Goal: Task Accomplishment & Management: Manage account settings

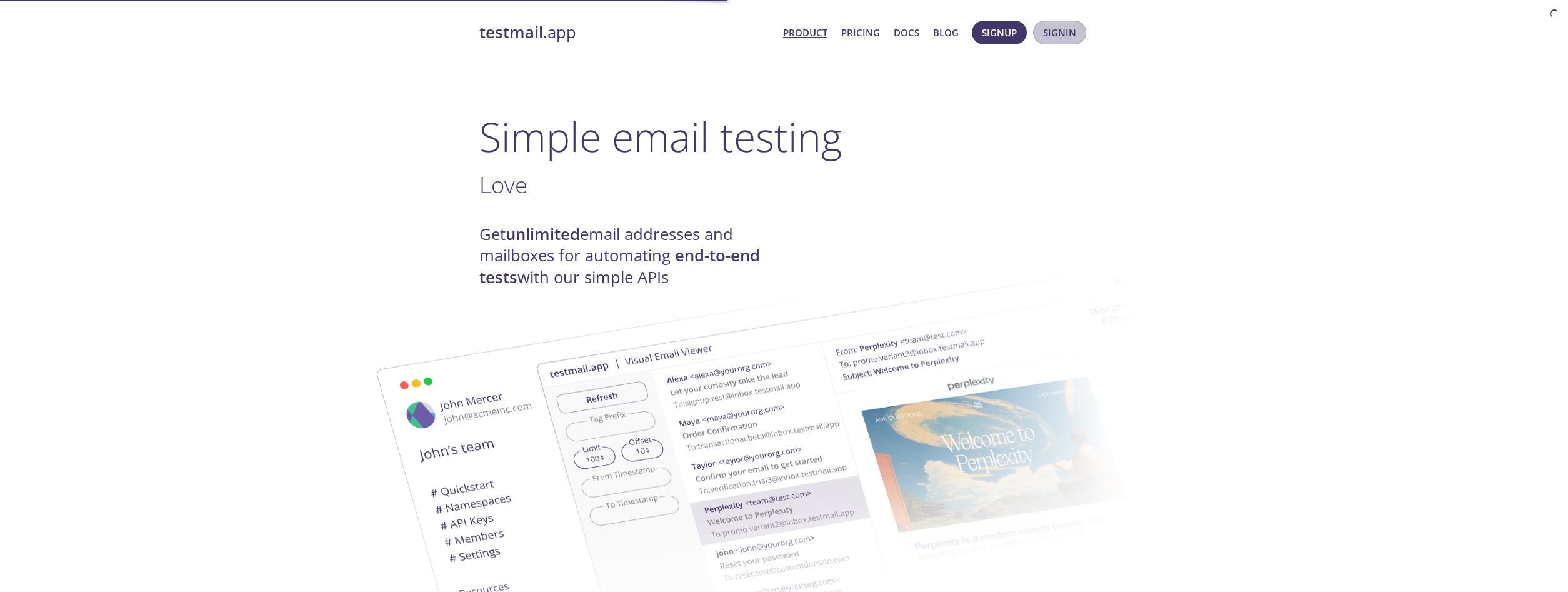
click at [1049, 33] on span "Signin" at bounding box center [1059, 33] width 33 height 16
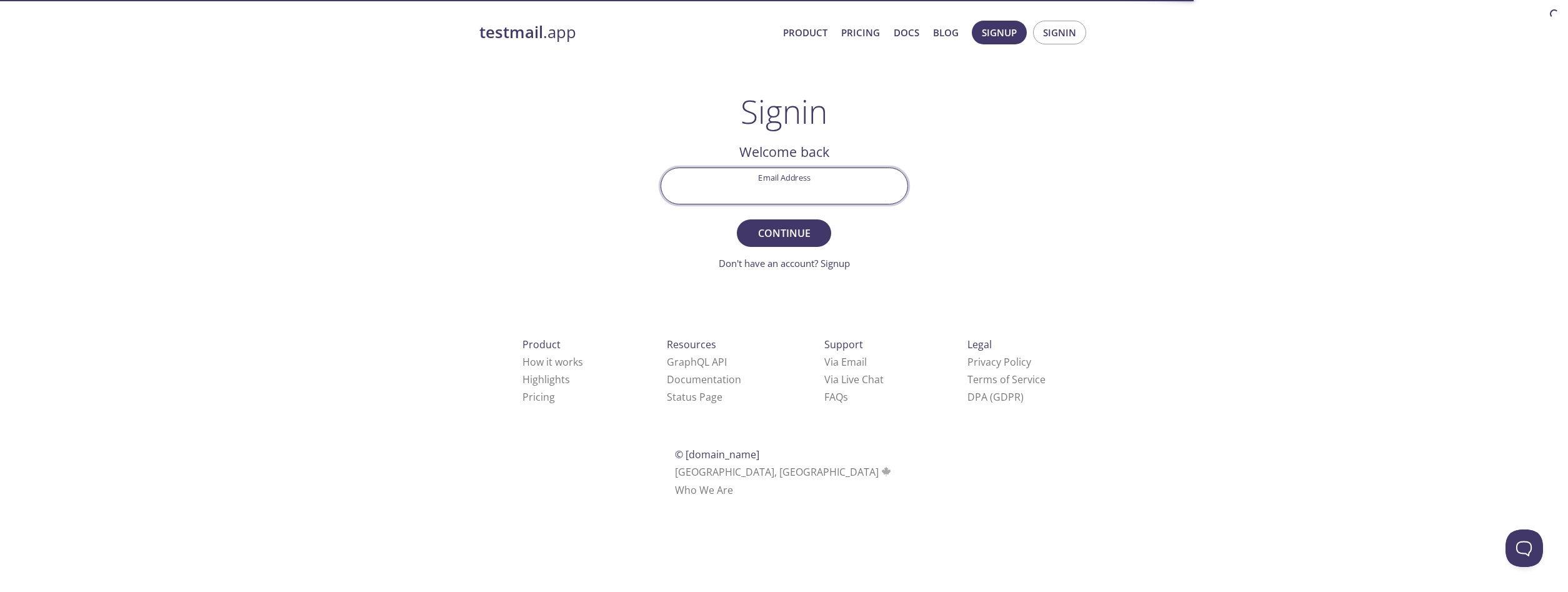
click at [839, 195] on input "Email Address" at bounding box center [784, 186] width 246 height 36
click at [1058, 197] on div "testmail .app Product Pricing Docs Blog Signup Signin Signin Welcome back Email…" at bounding box center [785, 274] width 640 height 522
click at [1004, 40] on span "Signup" at bounding box center [1000, 33] width 35 height 16
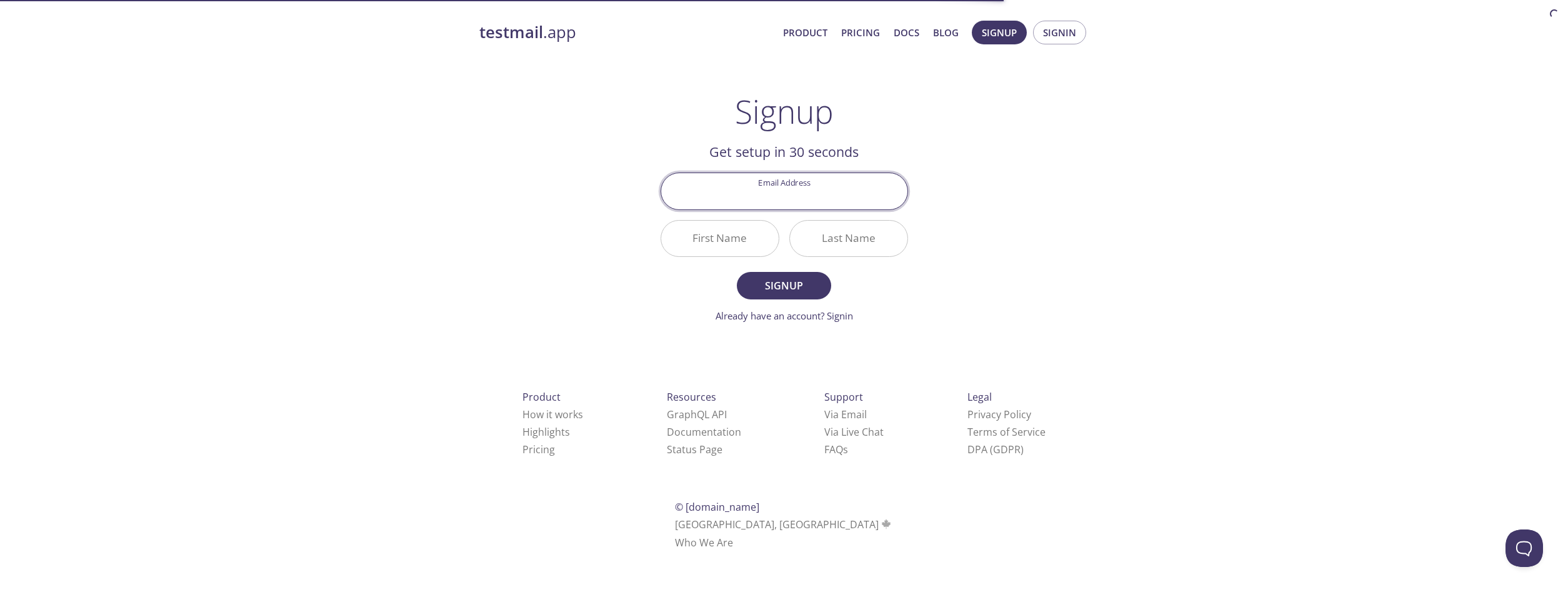
click at [836, 197] on input "Email Address" at bounding box center [784, 190] width 246 height 36
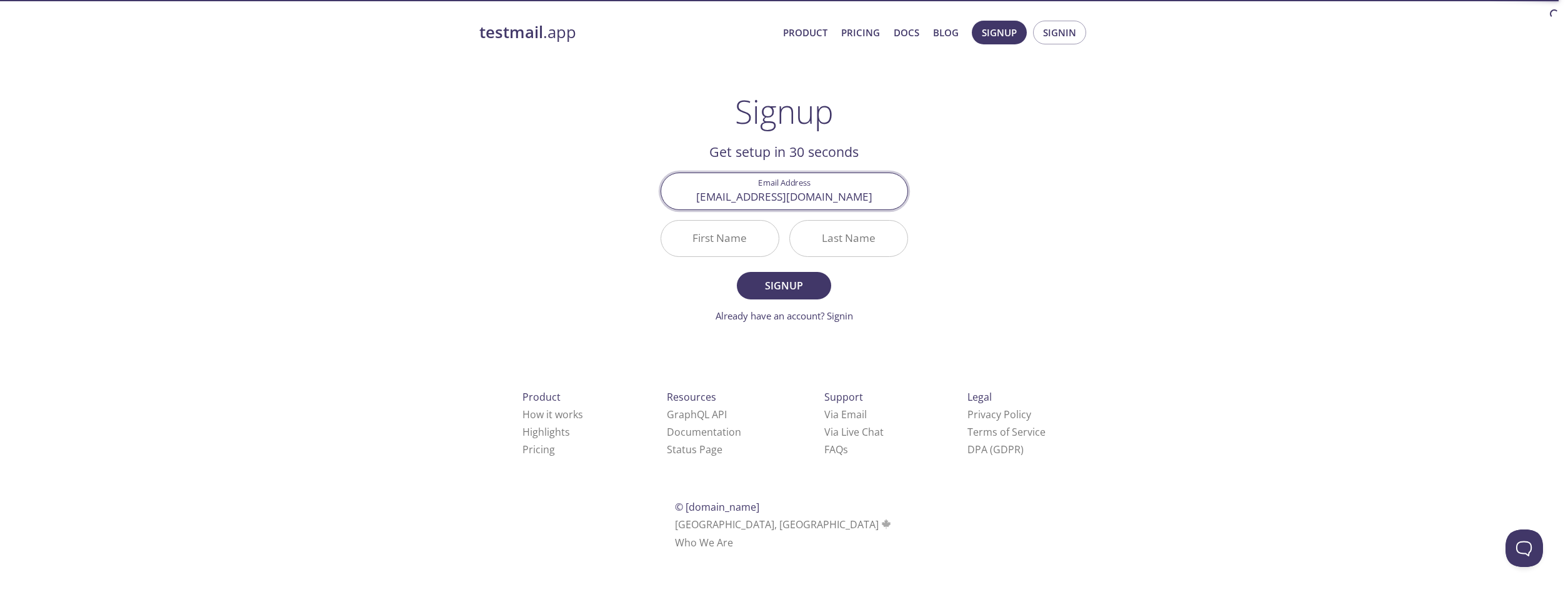
type input "[EMAIL_ADDRESS][DOMAIN_NAME]"
click at [761, 235] on input "First Name" at bounding box center [720, 238] width 117 height 36
type input "T"
type input "Yilmaz"
type input "[PERSON_NAME]"
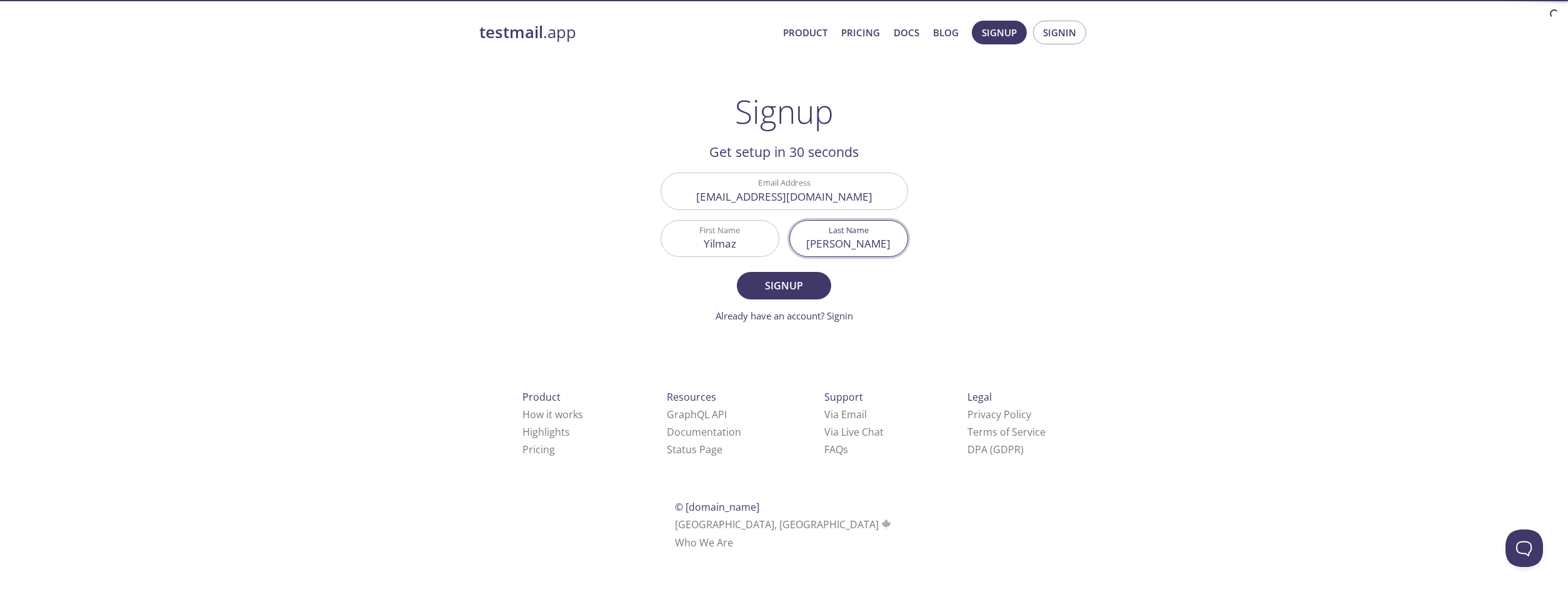
click at [779, 265] on form "Email Address [EMAIL_ADDRESS][PERSON_NAME][DOMAIN_NAME] First Name [PERSON_NAME…" at bounding box center [784, 248] width 248 height 150
click at [783, 277] on span "Signup" at bounding box center [784, 285] width 66 height 17
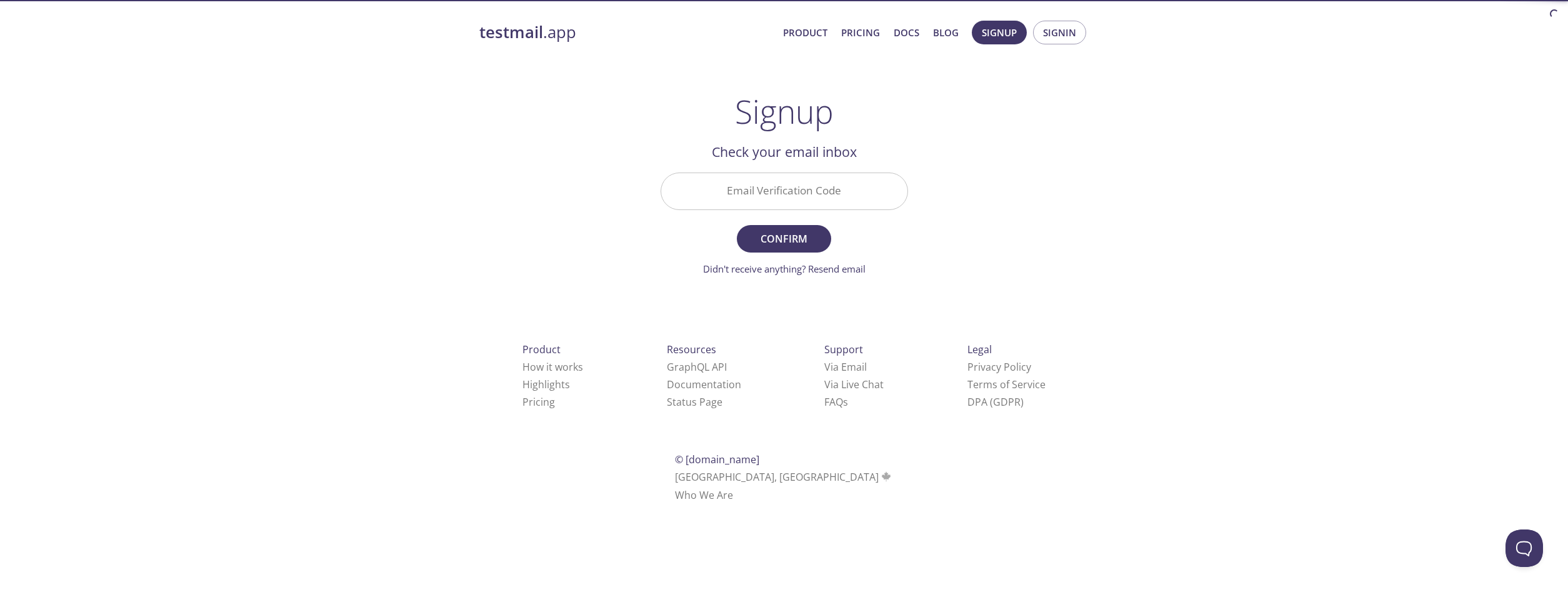
click at [824, 177] on input "Email Verification Code" at bounding box center [784, 190] width 246 height 36
click at [729, 191] on input "Email Verification Code" at bounding box center [784, 190] width 246 height 36
paste input "NTQUHW9"
type input "NTQUHW9"
click at [807, 238] on span "Confirm" at bounding box center [784, 238] width 66 height 17
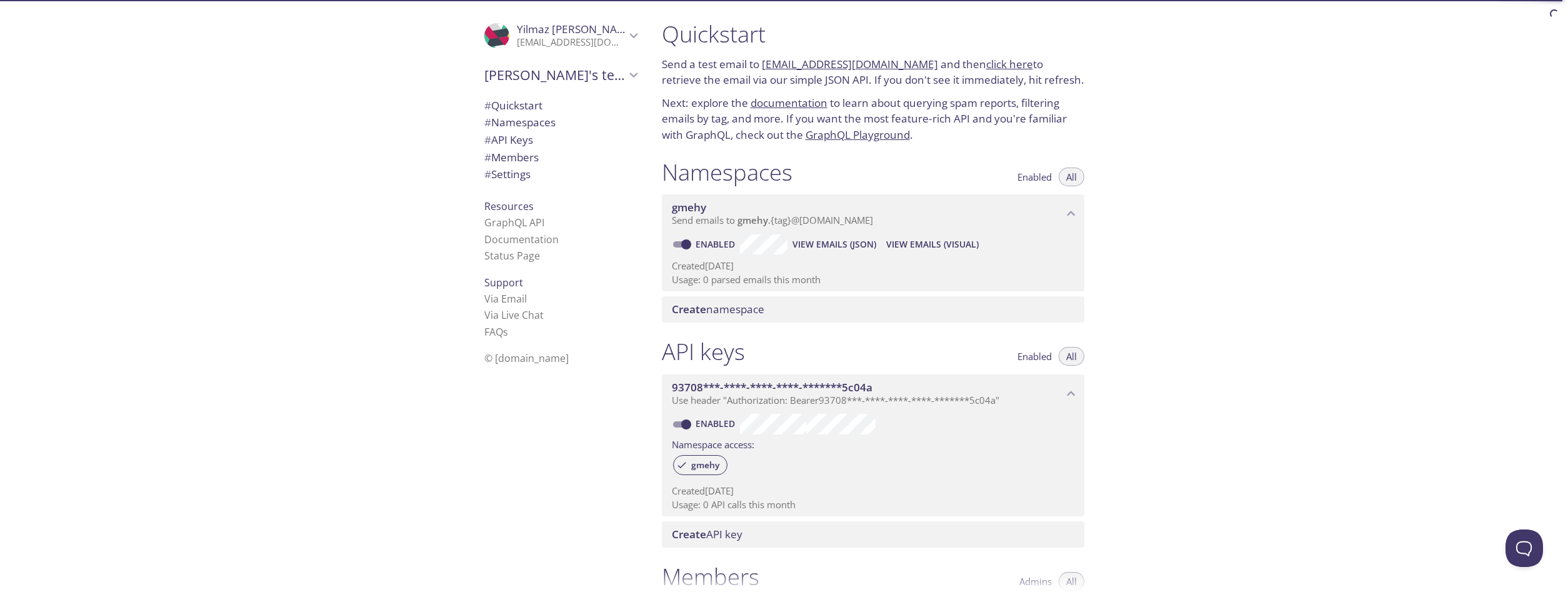
click at [1335, 250] on div "Quickstart Send a test email to [EMAIL_ADDRESS][DOMAIN_NAME] and then click her…" at bounding box center [1111, 296] width 917 height 592
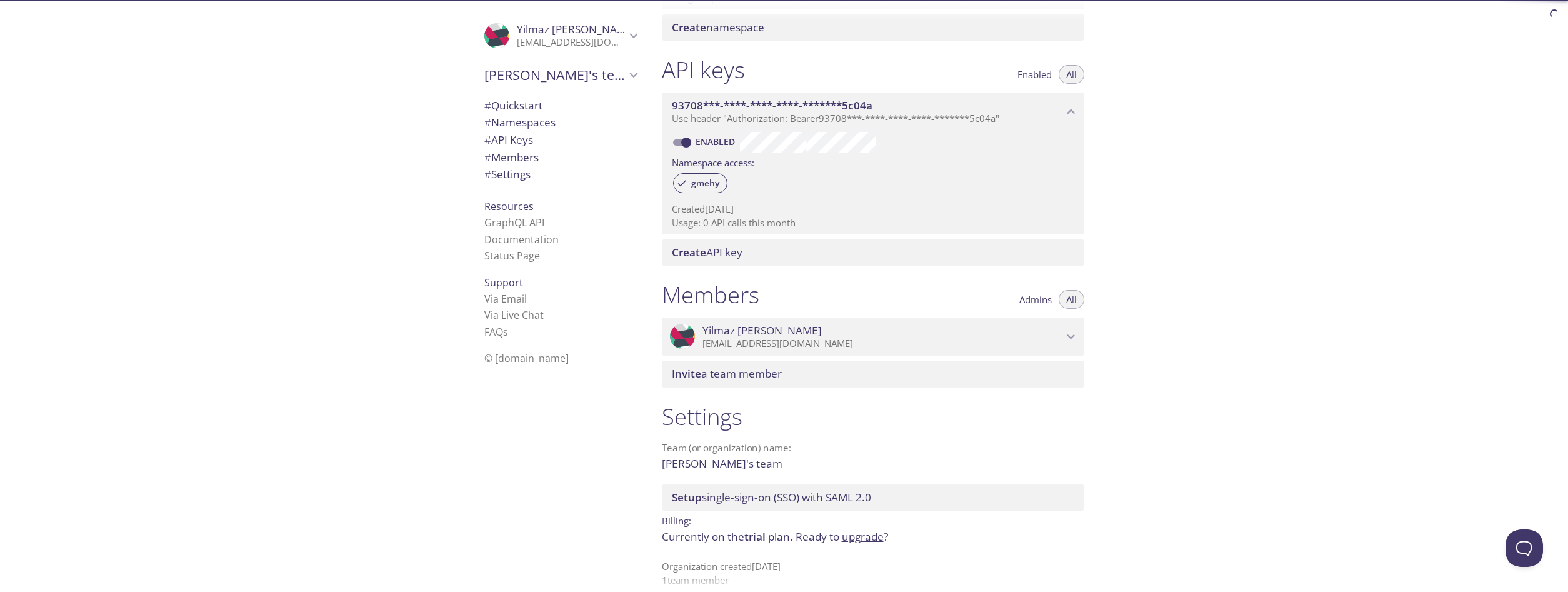
scroll to position [297, 0]
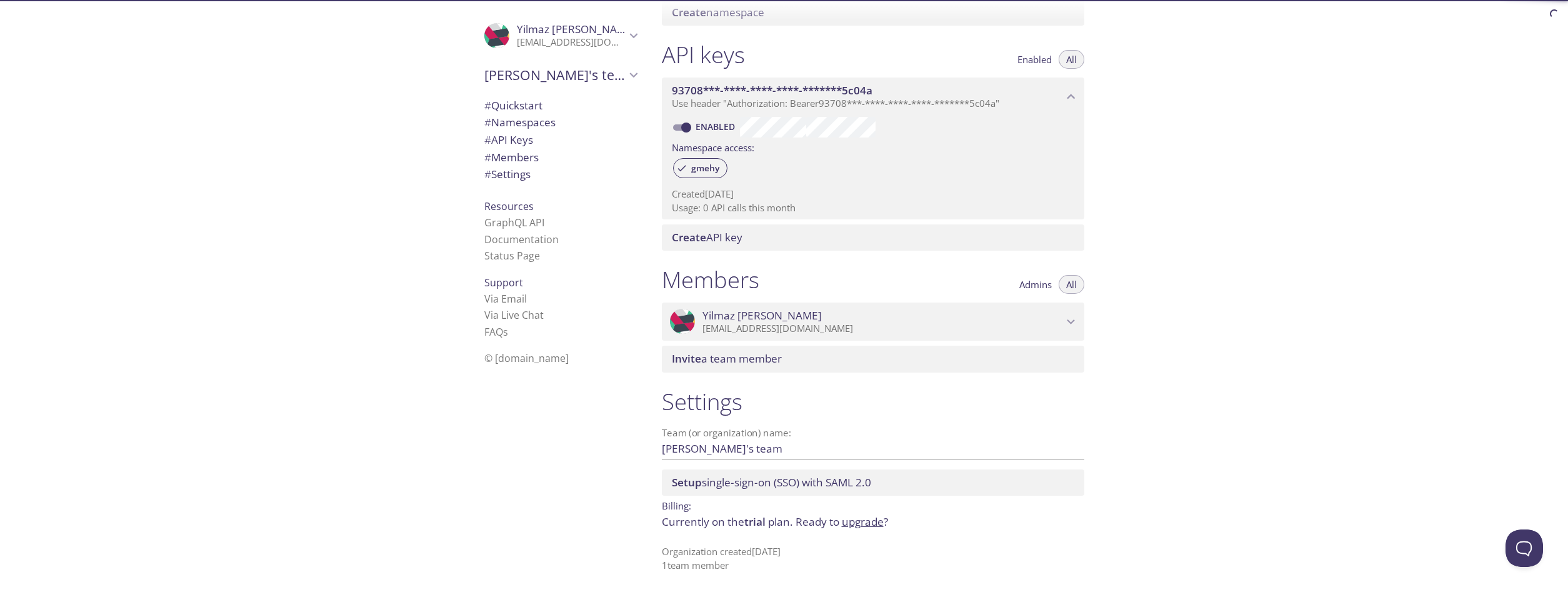
click at [1309, 251] on div "Quickstart Send a test email to [EMAIL_ADDRESS][DOMAIN_NAME] and then click her…" at bounding box center [1111, 296] width 917 height 592
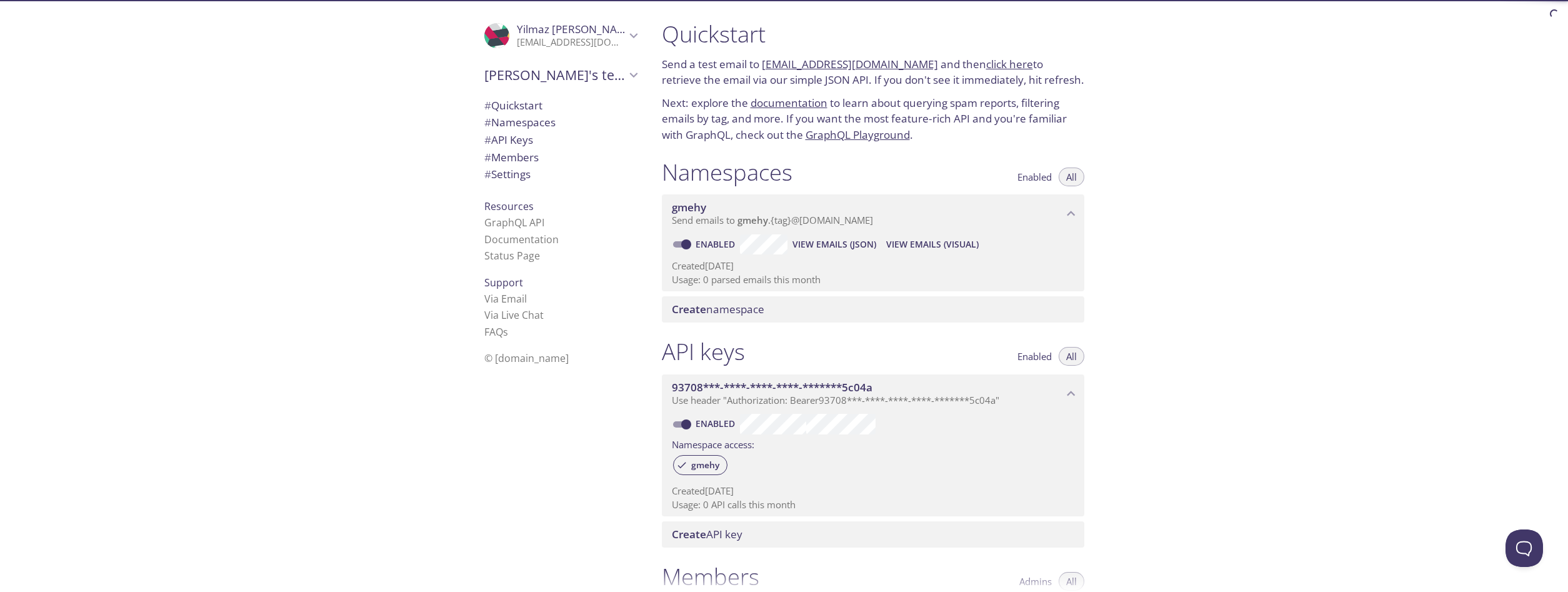
click at [542, 103] on span "# Quickstart" at bounding box center [514, 105] width 59 height 15
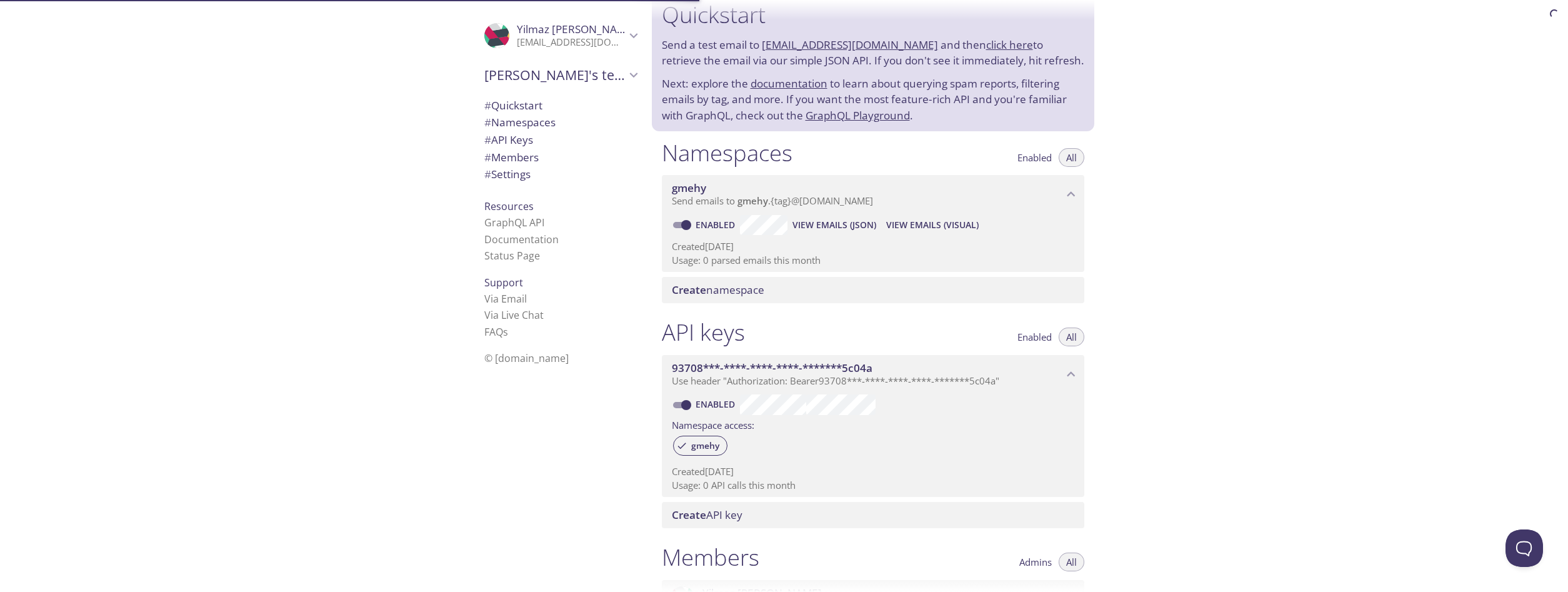
scroll to position [20, 0]
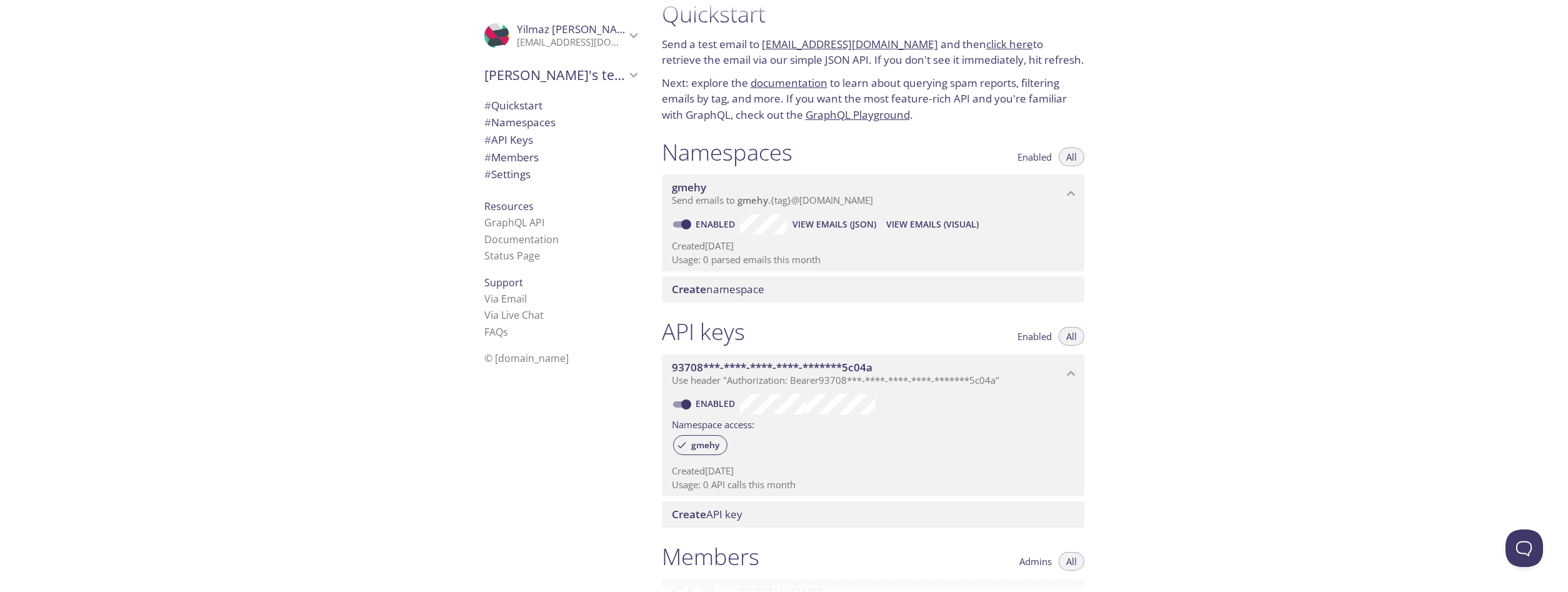
click at [1350, 255] on div "Quickstart Send a test email to [EMAIL_ADDRESS][DOMAIN_NAME] and then click her…" at bounding box center [1111, 296] width 917 height 592
click at [776, 297] on div "Create namespace" at bounding box center [874, 289] width 423 height 27
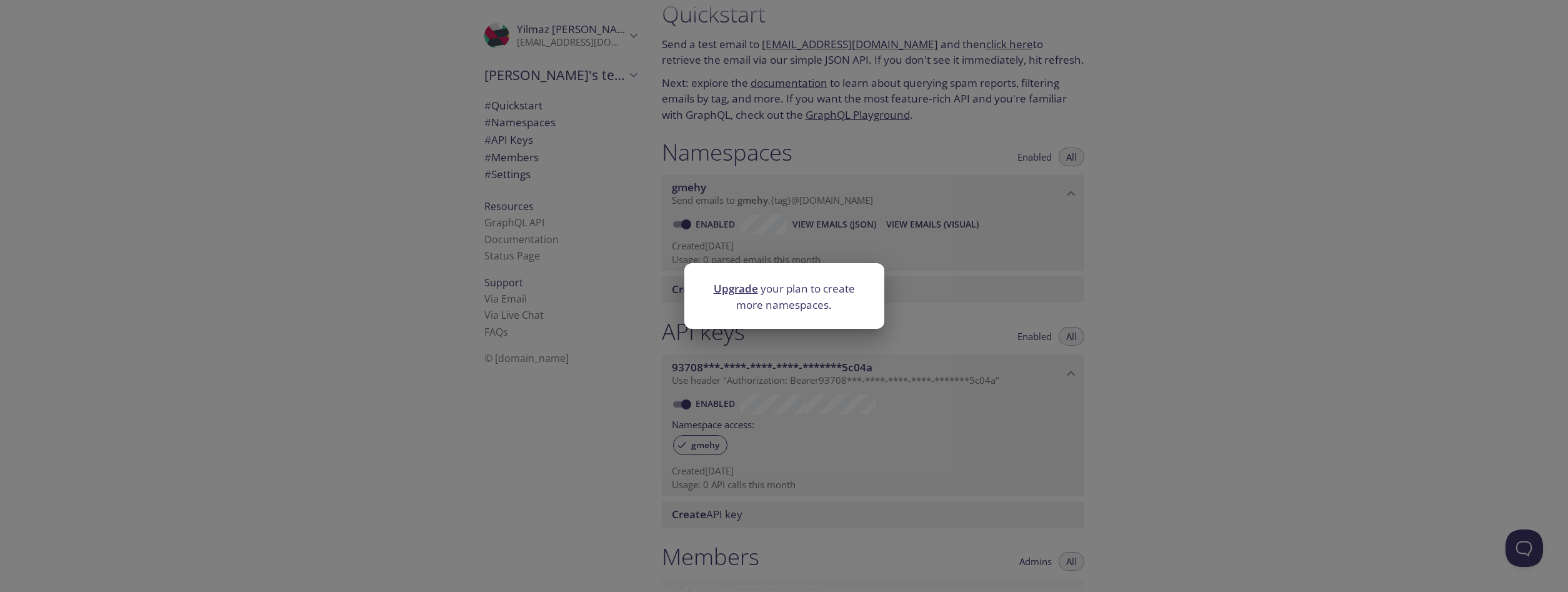
click at [1286, 278] on div "Upgrade your plan to create more namespaces." at bounding box center [784, 296] width 1568 height 592
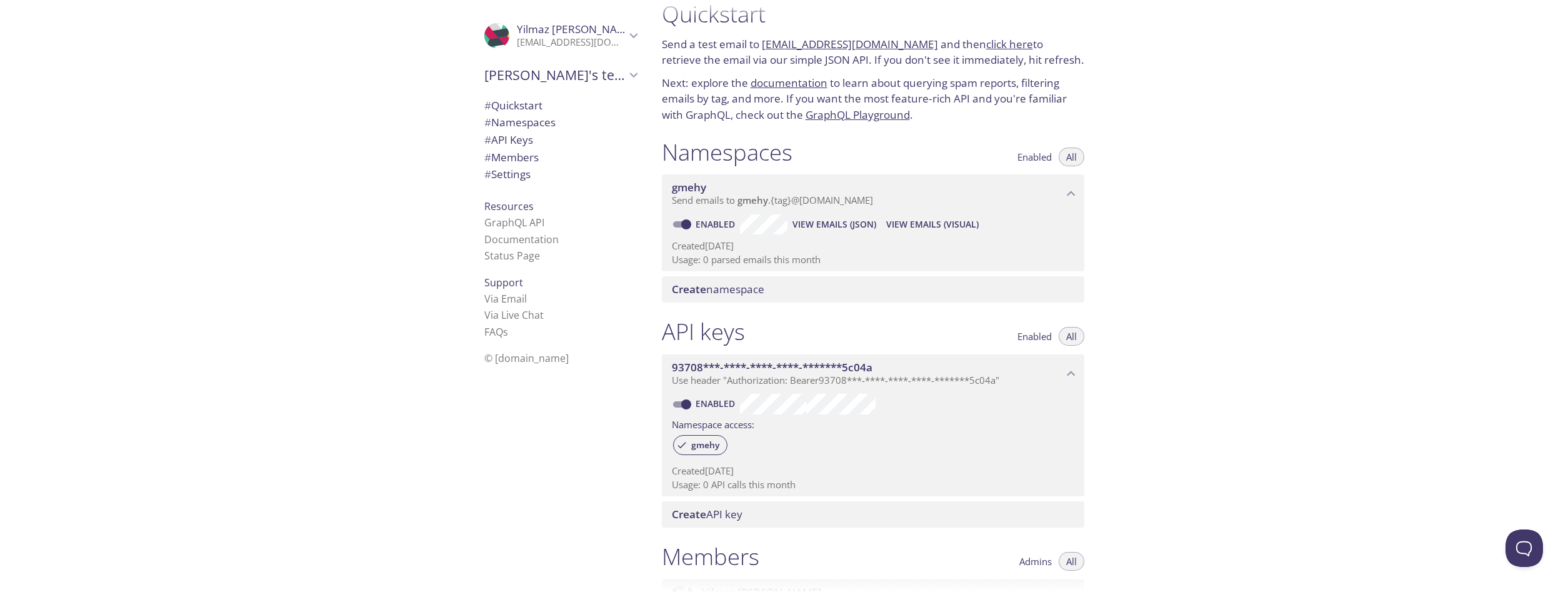
click at [705, 196] on span "Send emails to gmehy . {tag} @[DOMAIN_NAME]" at bounding box center [773, 200] width 201 height 13
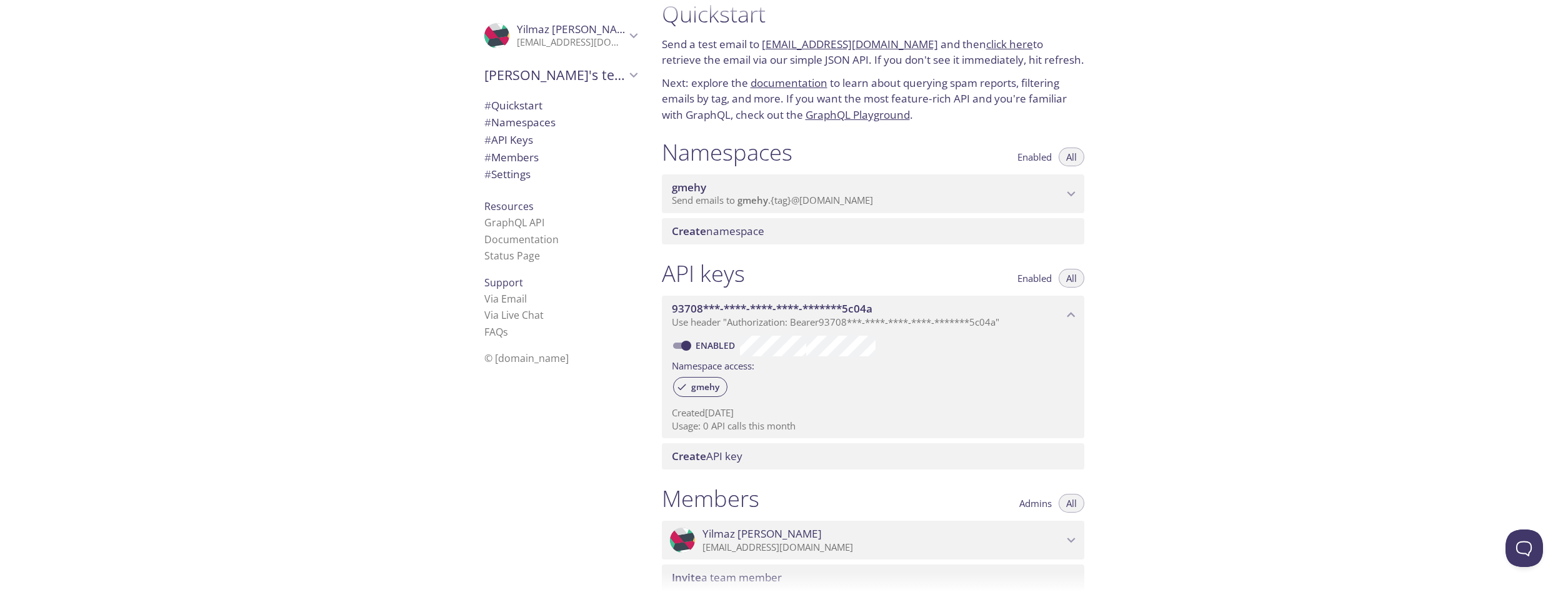
click at [725, 194] on span "gmehy" at bounding box center [868, 187] width 392 height 14
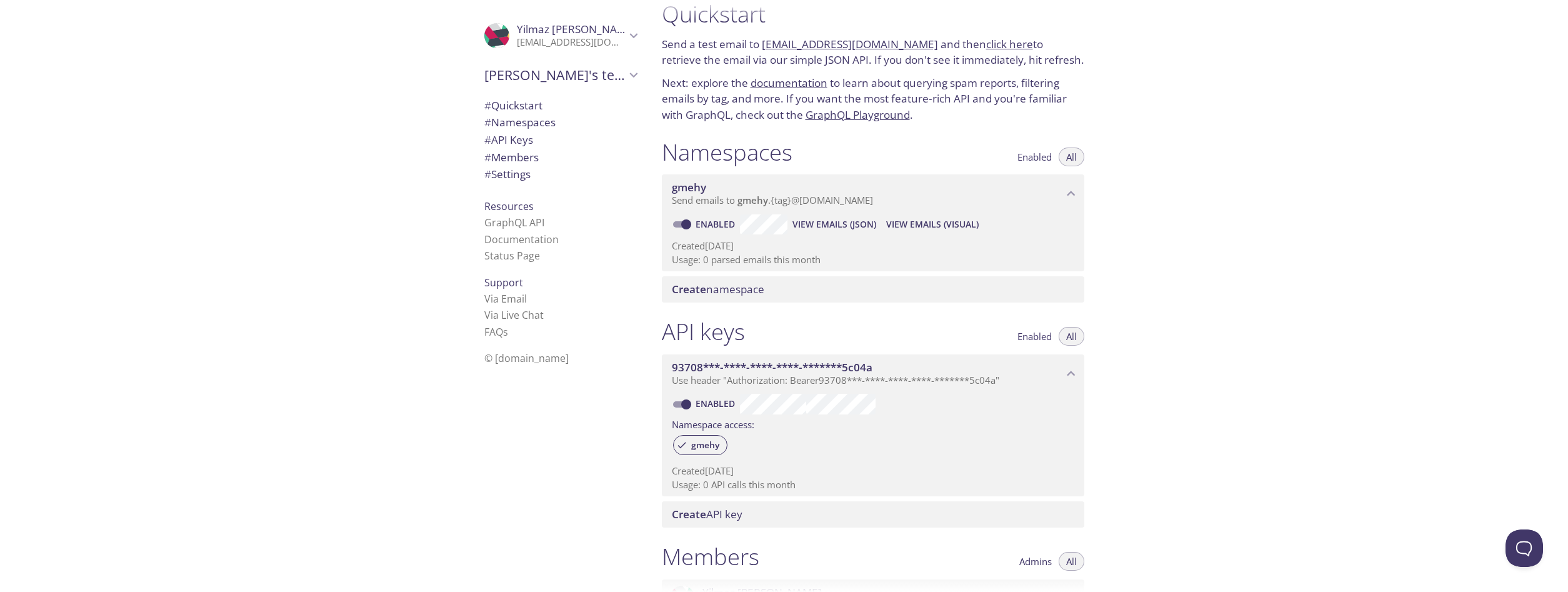
click at [1170, 153] on div "Quickstart Send a test email to [EMAIL_ADDRESS][DOMAIN_NAME] and then click her…" at bounding box center [1111, 296] width 917 height 592
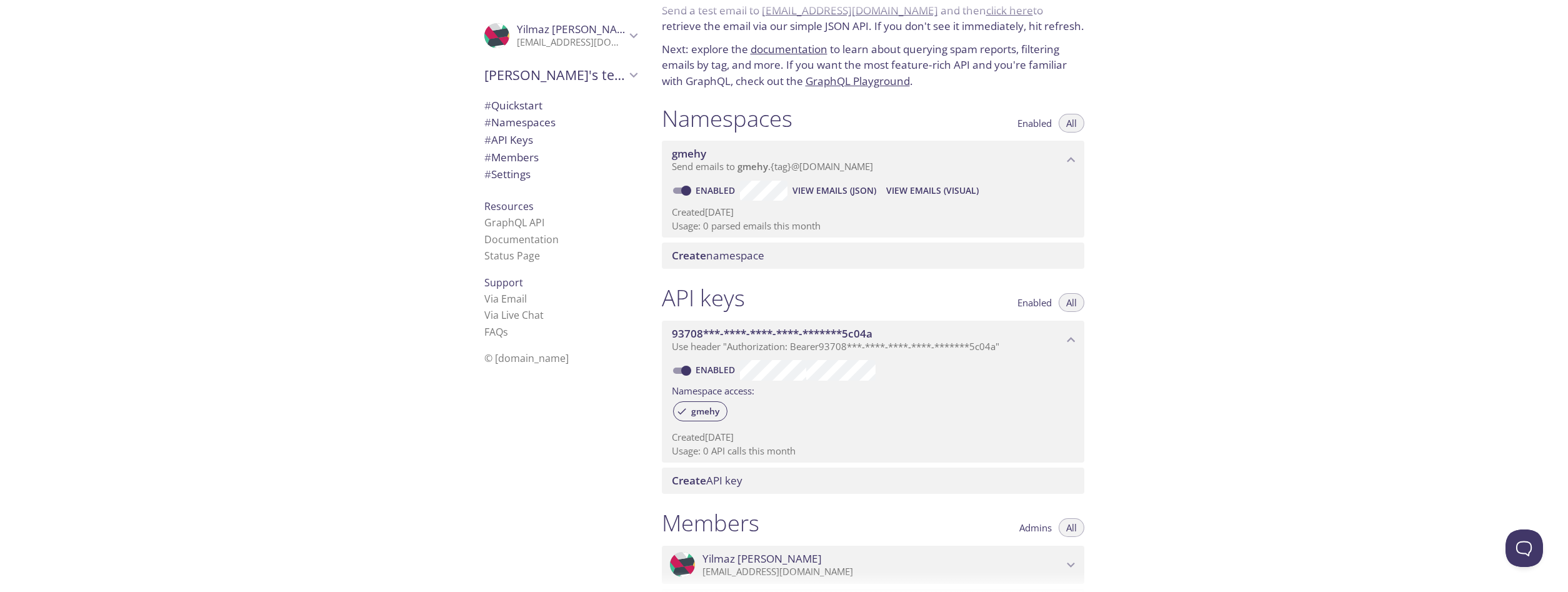
scroll to position [0, 0]
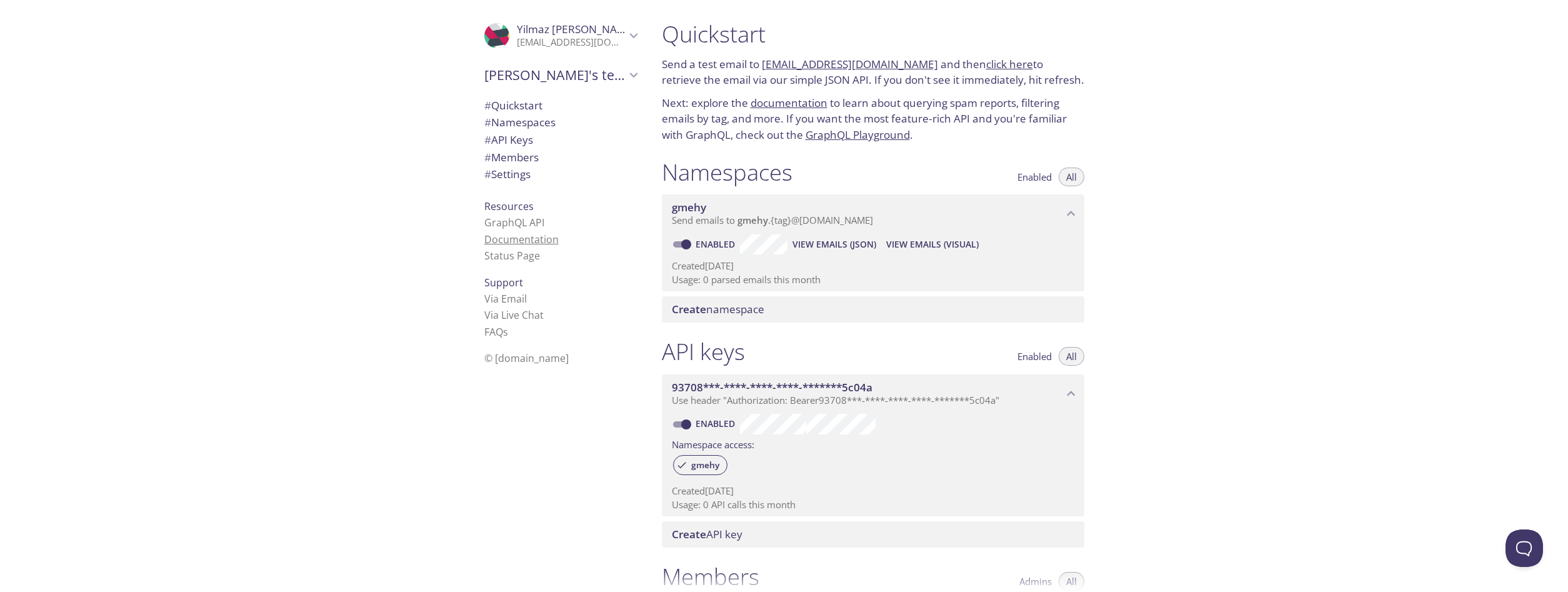
click at [536, 234] on link "Documentation" at bounding box center [521, 239] width 74 height 14
drag, startPoint x: 659, startPoint y: 215, endPoint x: 744, endPoint y: 212, distance: 85.1
click at [725, 211] on div "Namespaces Enabled All gmehy Send emails to gmehy . {tag} @[DOMAIN_NAME] Enable…" at bounding box center [874, 241] width 443 height 180
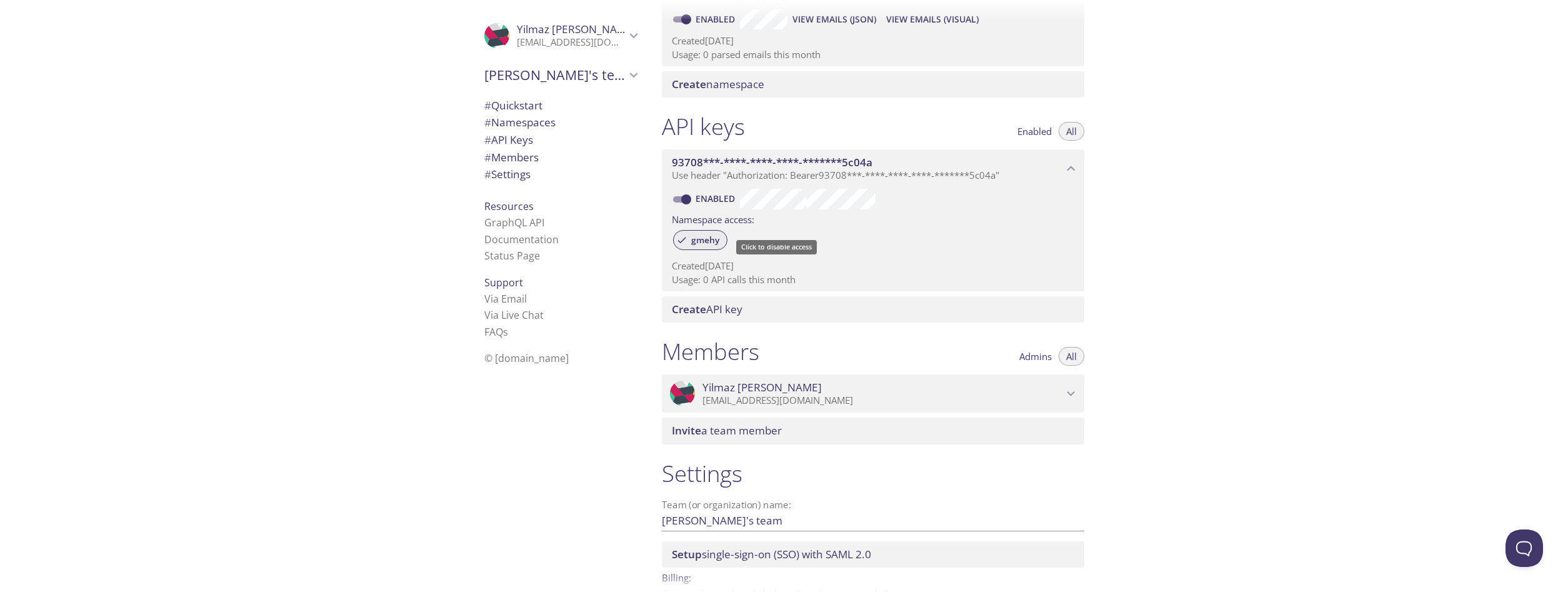
scroll to position [75, 0]
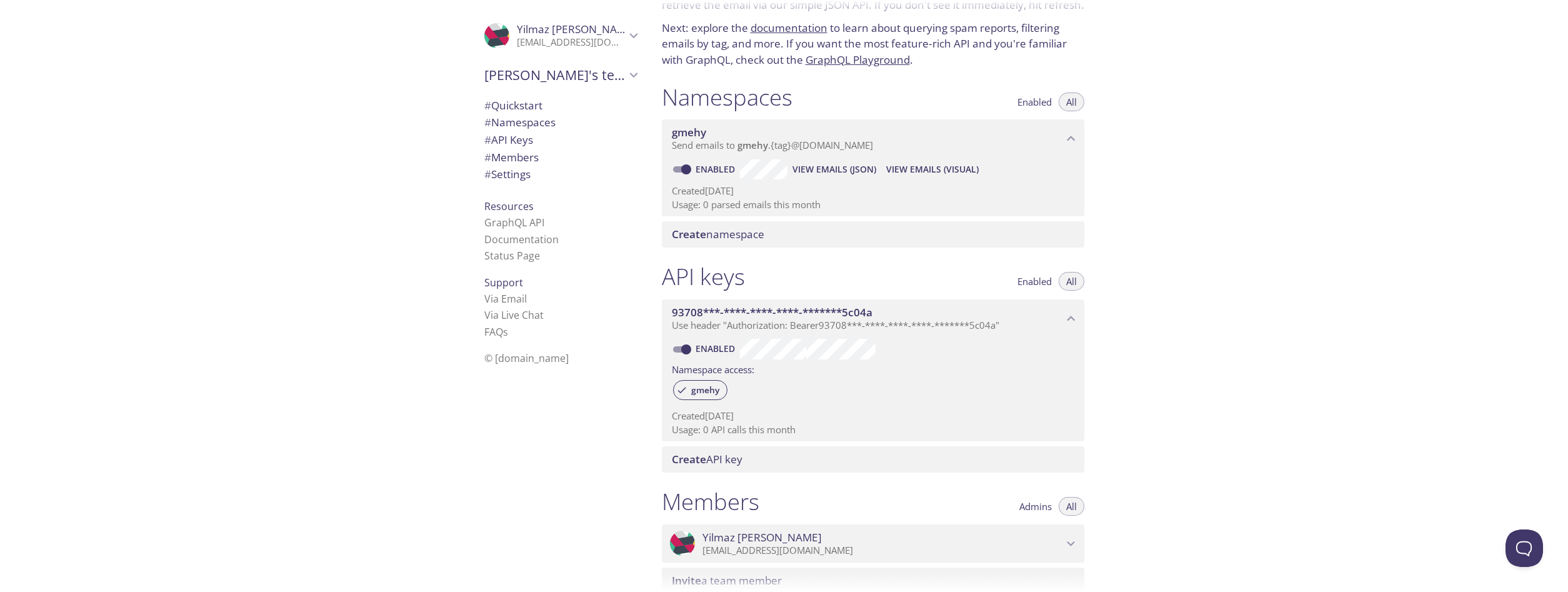
drag, startPoint x: 659, startPoint y: 127, endPoint x: 802, endPoint y: 120, distance: 143.2
click at [717, 132] on div "Namespaces Enabled All gmehy Send emails to gmehy . {tag} @[DOMAIN_NAME] Enable…" at bounding box center [874, 166] width 443 height 180
click at [1195, 390] on div "Quickstart Send a test email to [EMAIL_ADDRESS][DOMAIN_NAME] and then click her…" at bounding box center [1111, 296] width 917 height 592
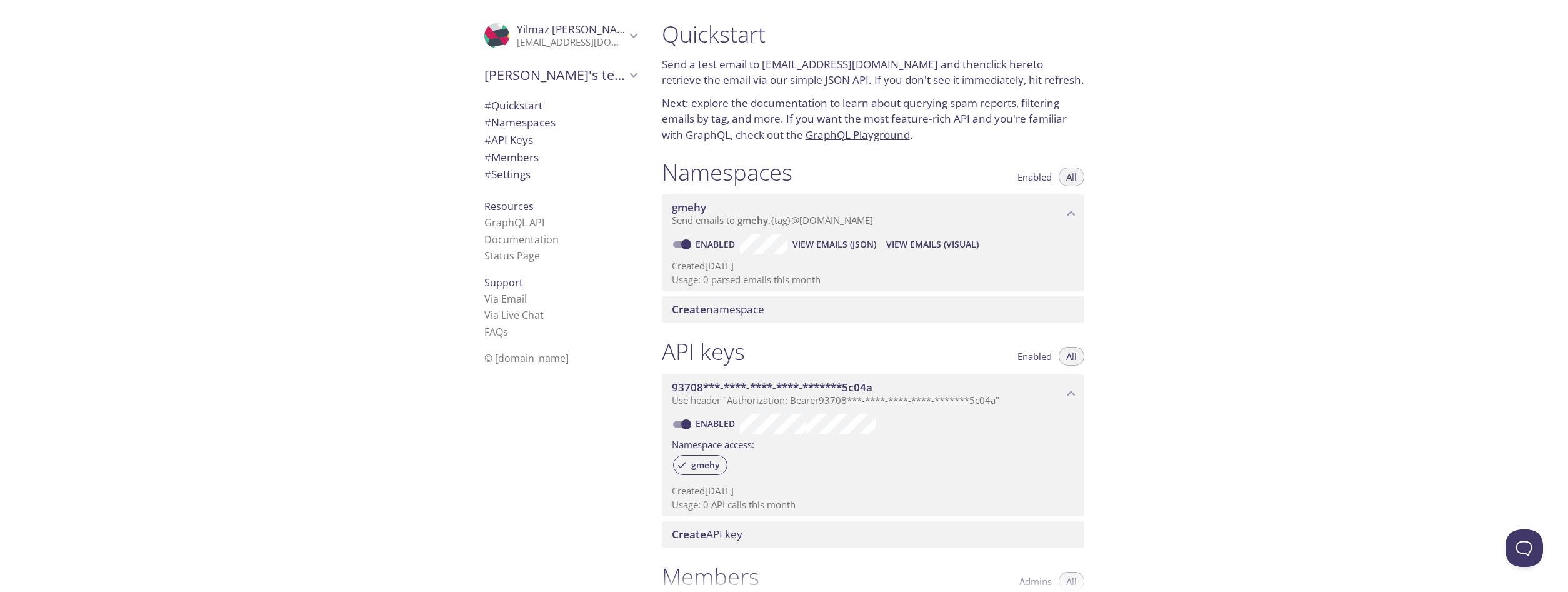
click at [218, 147] on div ".cls-1 { fill: #6d5ca8; } .cls-2 { fill: #3fc191; } .cls-3 { fill: #3b4752; } .…" at bounding box center [326, 296] width 652 height 592
click at [314, 199] on div ".cls-1 { fill: #6d5ca8; } .cls-2 { fill: #3fc191; } .cls-3 { fill: #3b4752; } .…" at bounding box center [326, 296] width 652 height 592
click at [524, 179] on span "# Settings" at bounding box center [508, 174] width 47 height 15
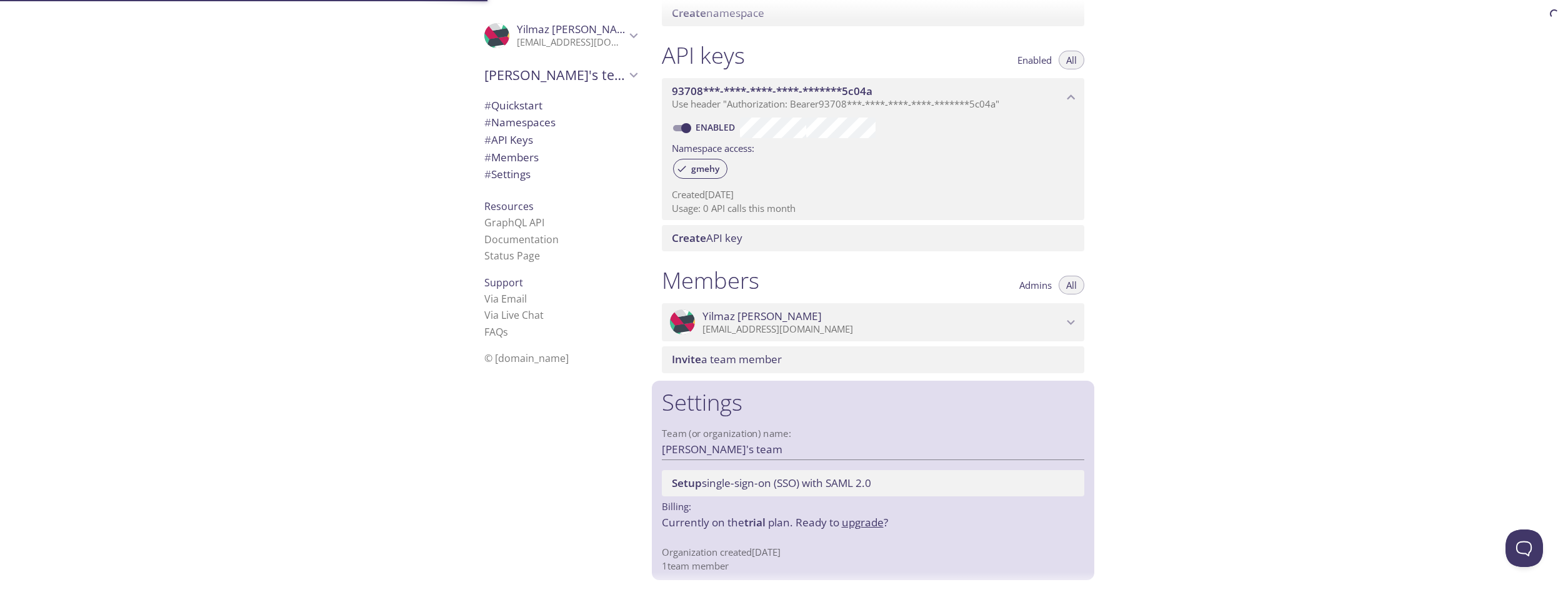
scroll to position [297, 0]
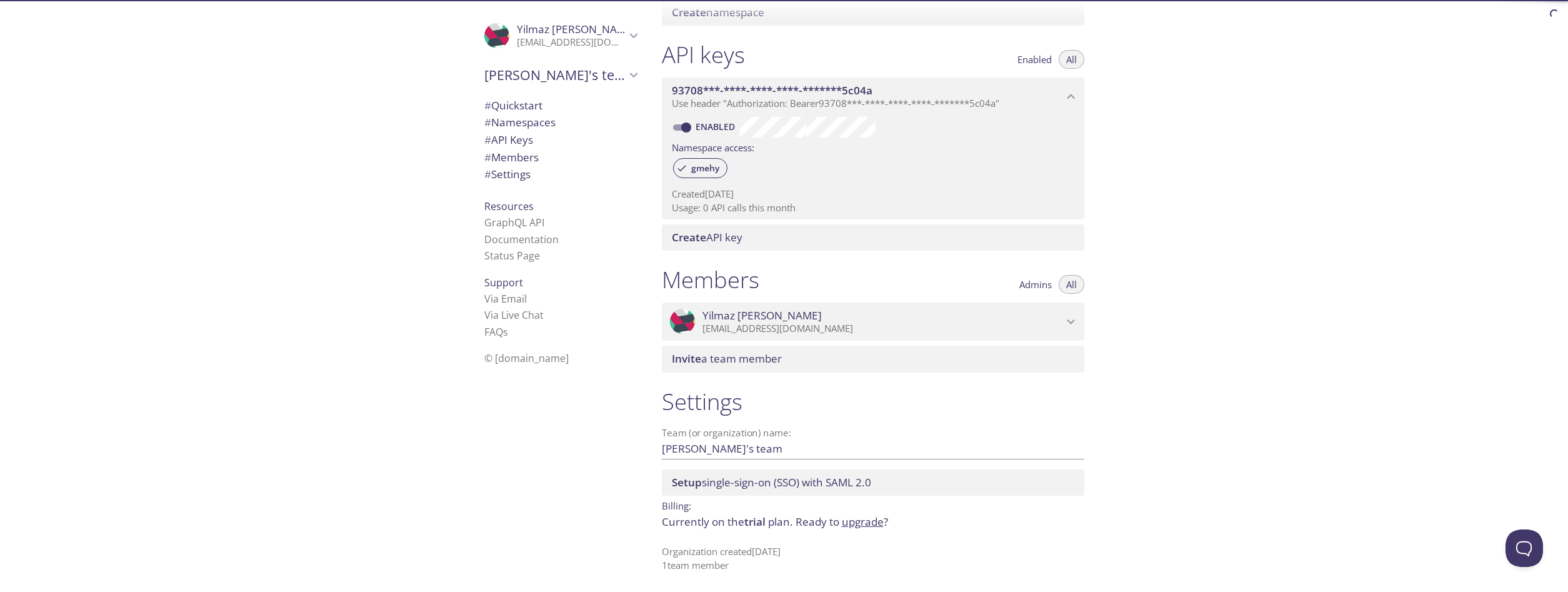
click at [530, 161] on span "# Members" at bounding box center [511, 157] width 54 height 15
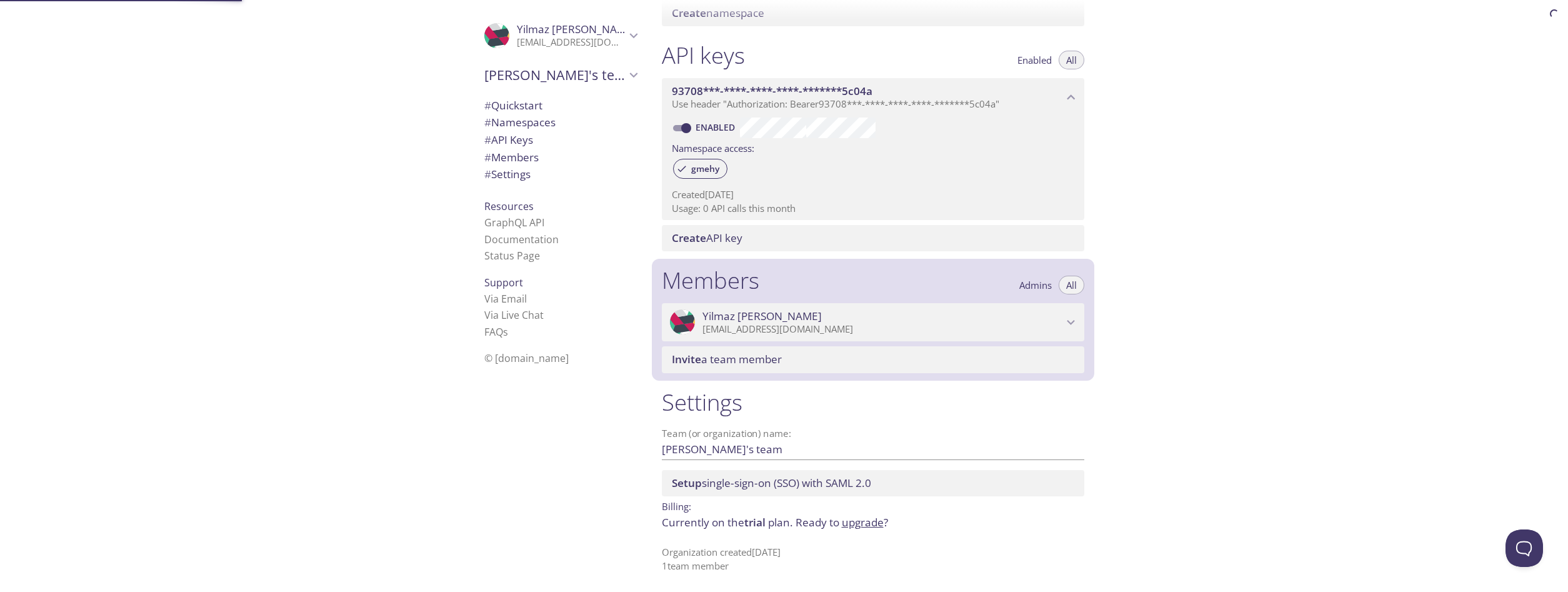
scroll to position [297, 0]
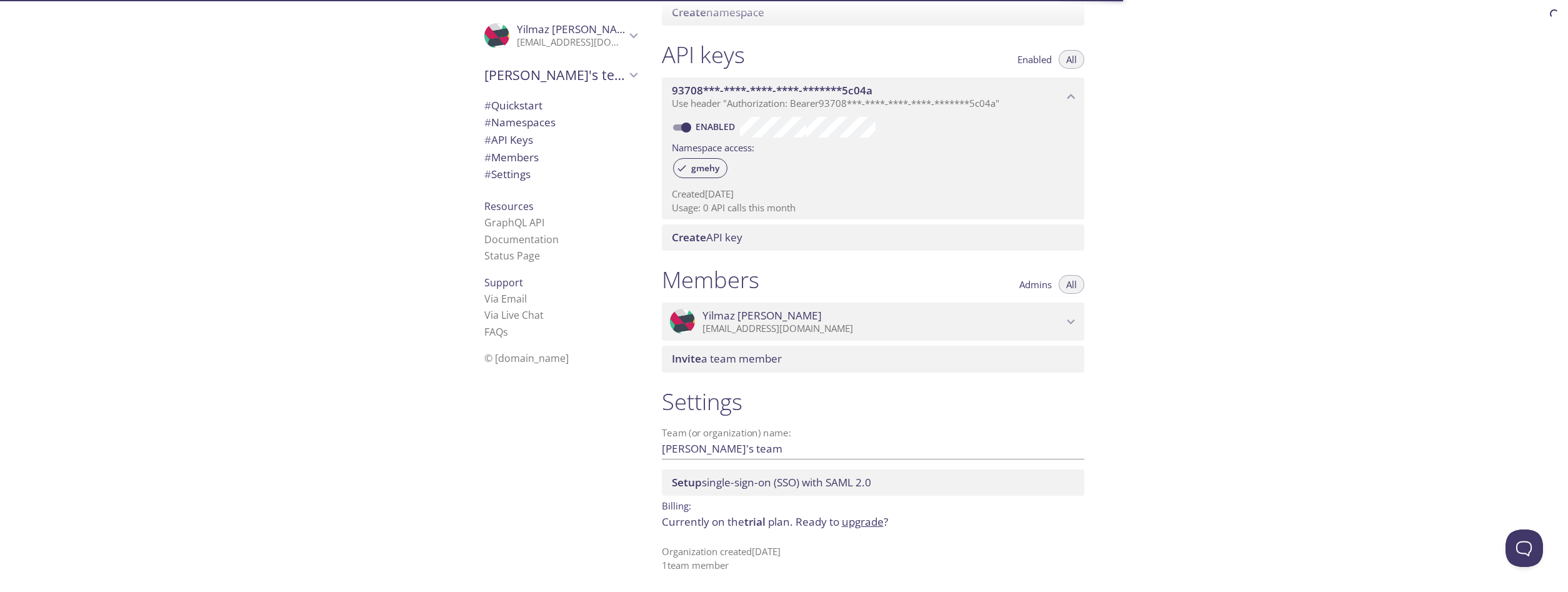
click at [747, 358] on span "Invite a team member" at bounding box center [727, 359] width 110 height 15
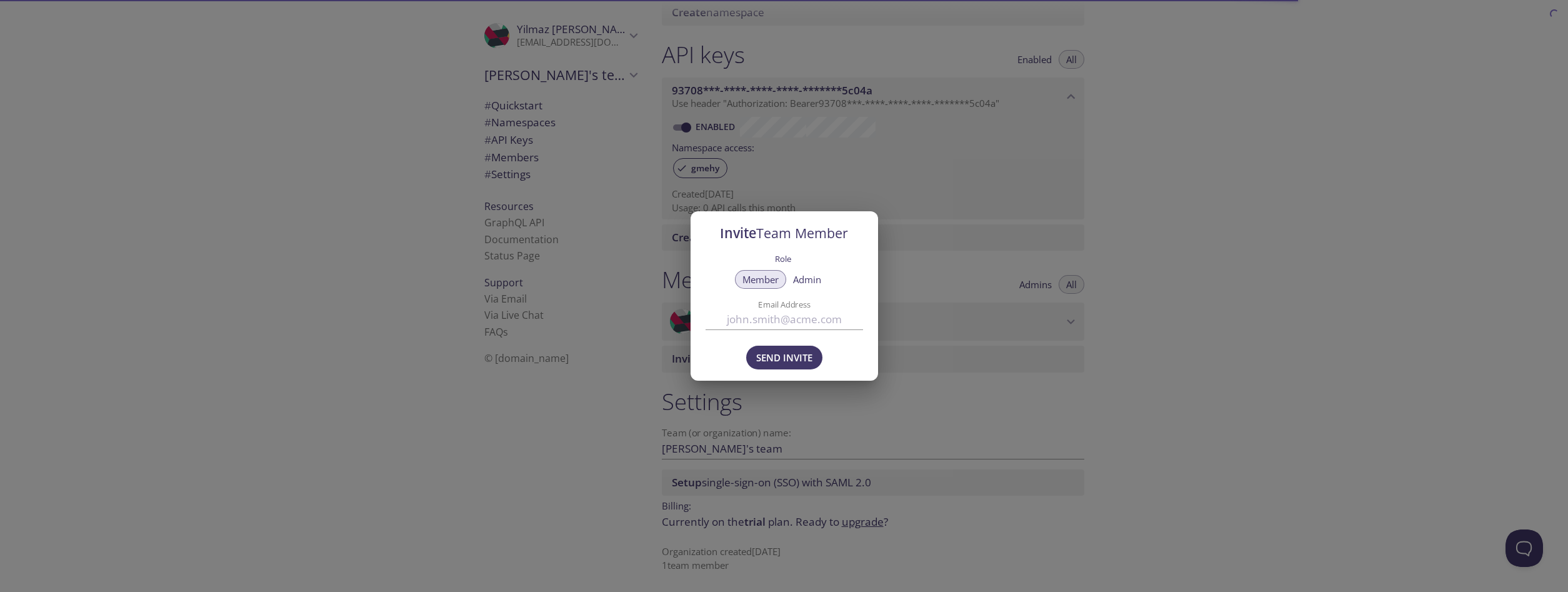
click at [805, 302] on label "Email Address" at bounding box center [784, 304] width 118 height 8
click at [805, 309] on input "Email Address" at bounding box center [784, 319] width 157 height 21
click at [805, 307] on label "Email Address" at bounding box center [784, 304] width 118 height 8
click at [805, 309] on input "Email Address" at bounding box center [784, 319] width 157 height 21
click at [806, 279] on span "Admin" at bounding box center [807, 279] width 28 height 0
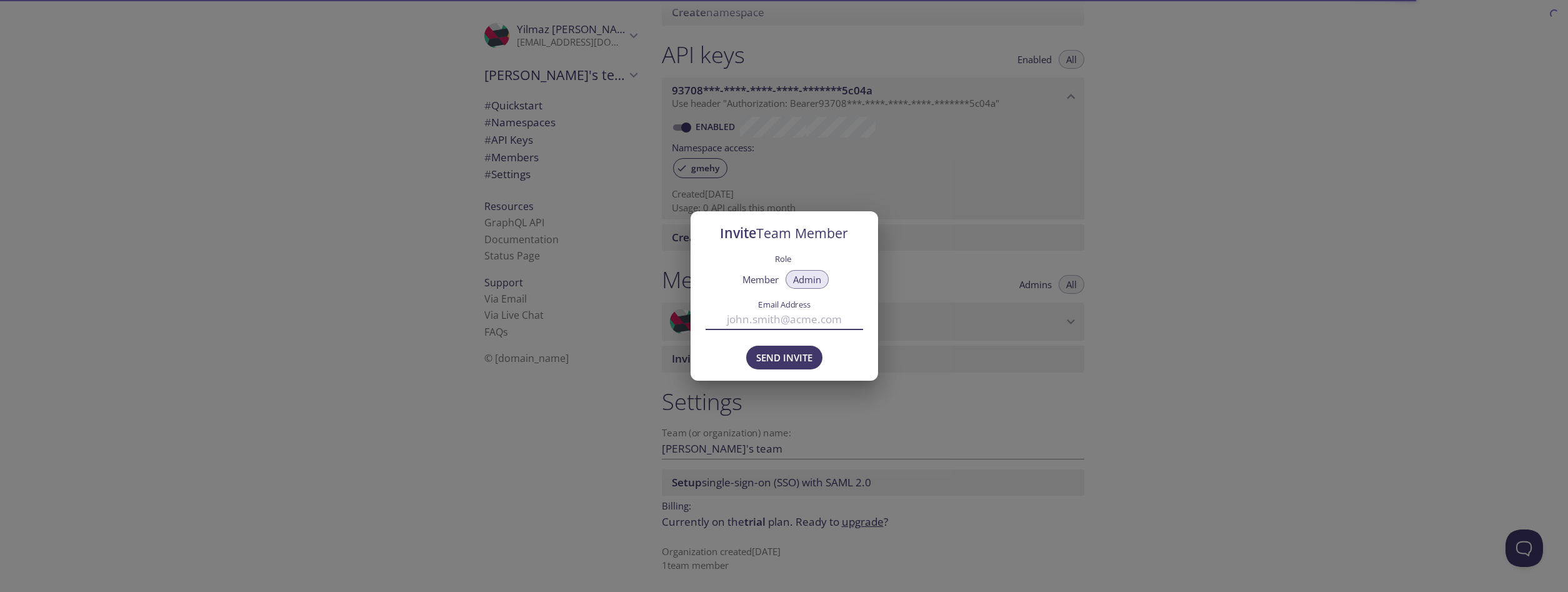
click at [817, 321] on input "Email Address" at bounding box center [784, 319] width 157 height 21
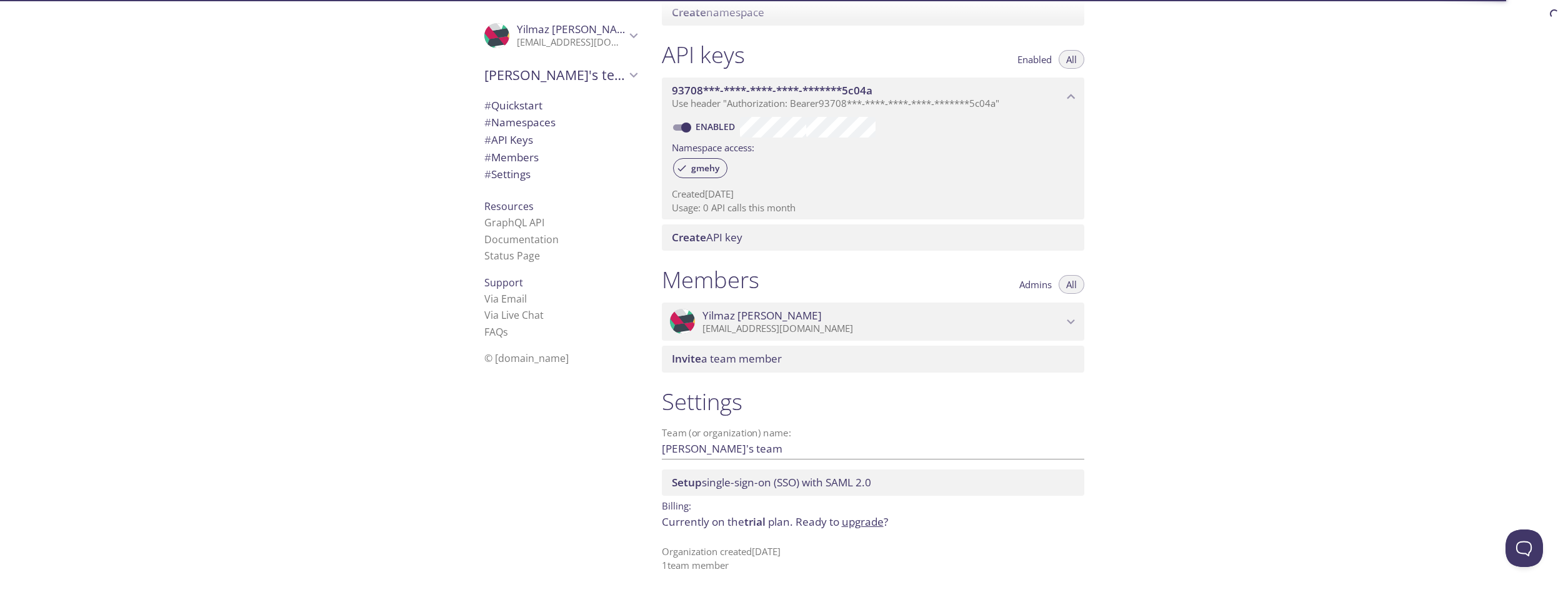
click at [1191, 200] on div "Quickstart Send a test email to [EMAIL_ADDRESS][DOMAIN_NAME] and then click her…" at bounding box center [1111, 296] width 917 height 592
click at [516, 135] on span "# API Keys" at bounding box center [509, 140] width 48 height 15
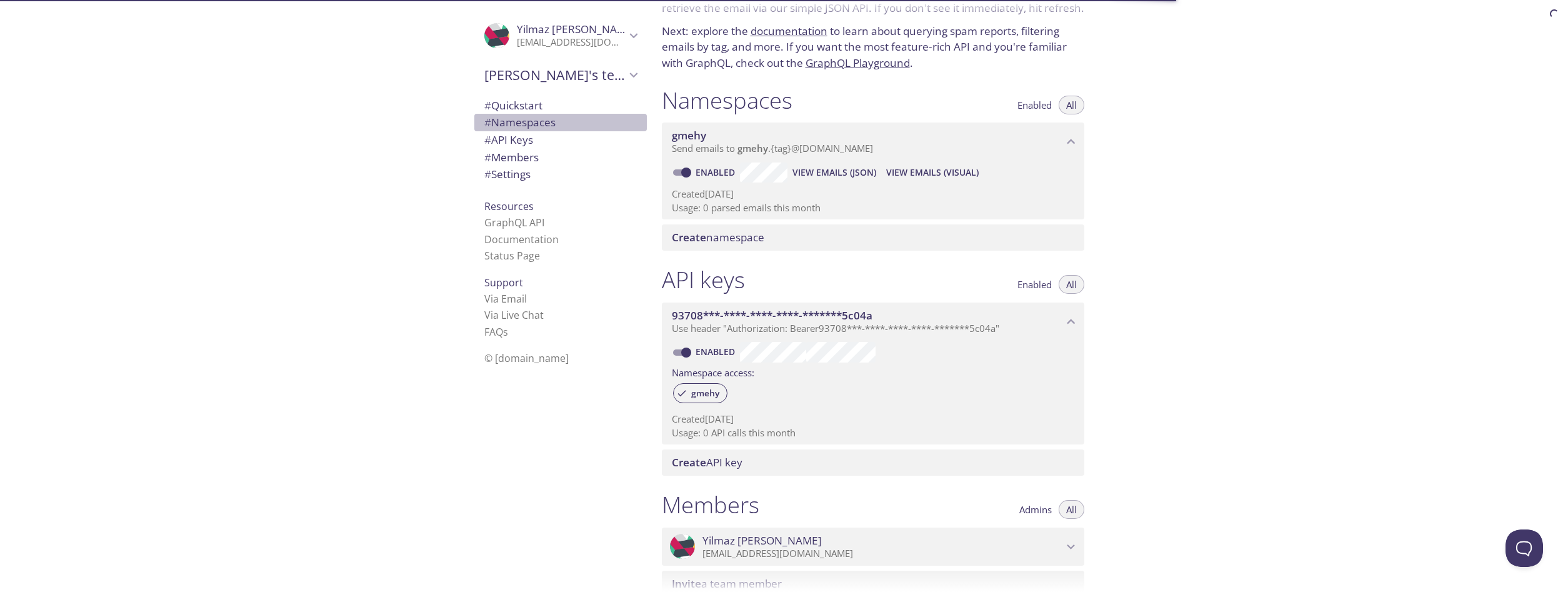
click at [527, 119] on span "# Namespaces" at bounding box center [521, 123] width 71 height 15
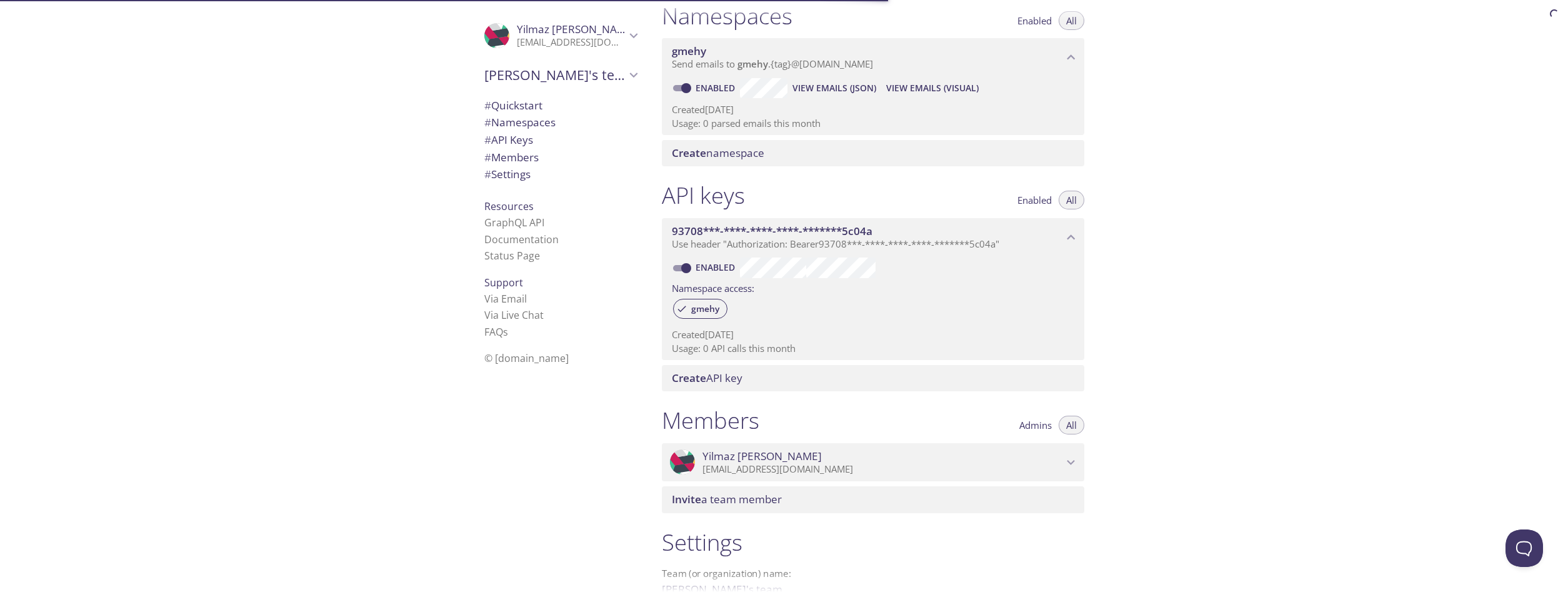
scroll to position [158, 0]
